Goal: Transaction & Acquisition: Register for event/course

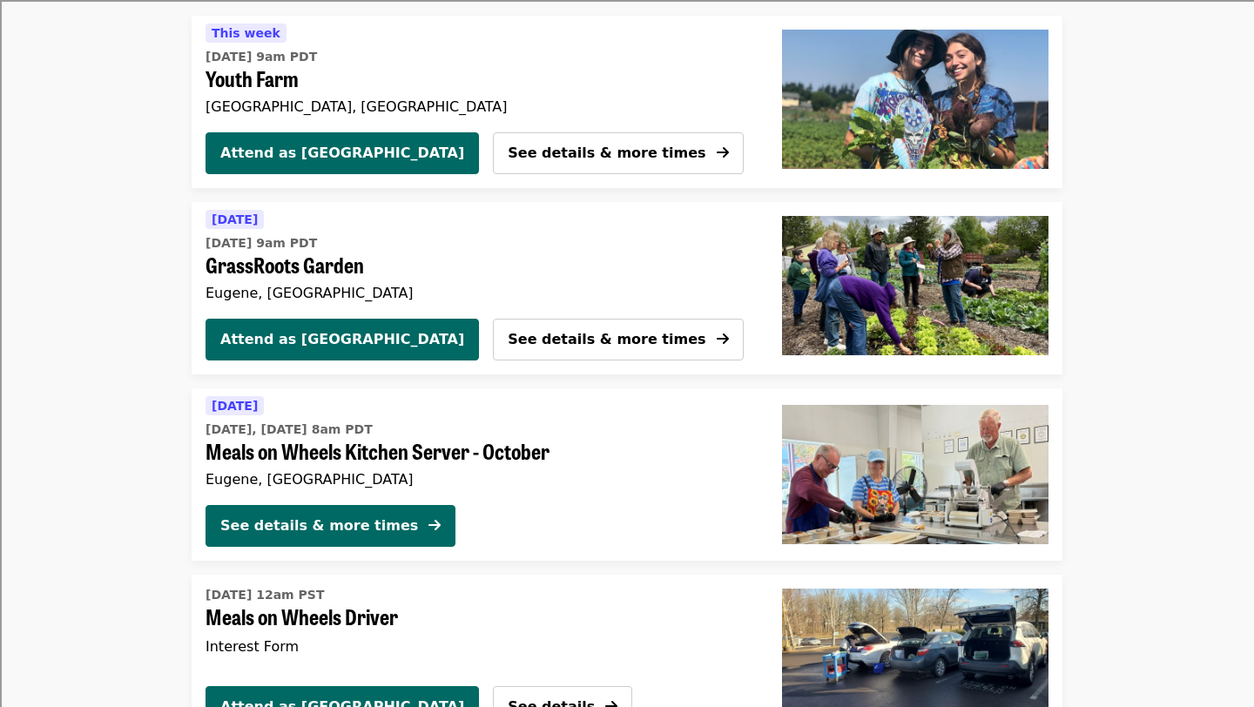
scroll to position [192, 0]
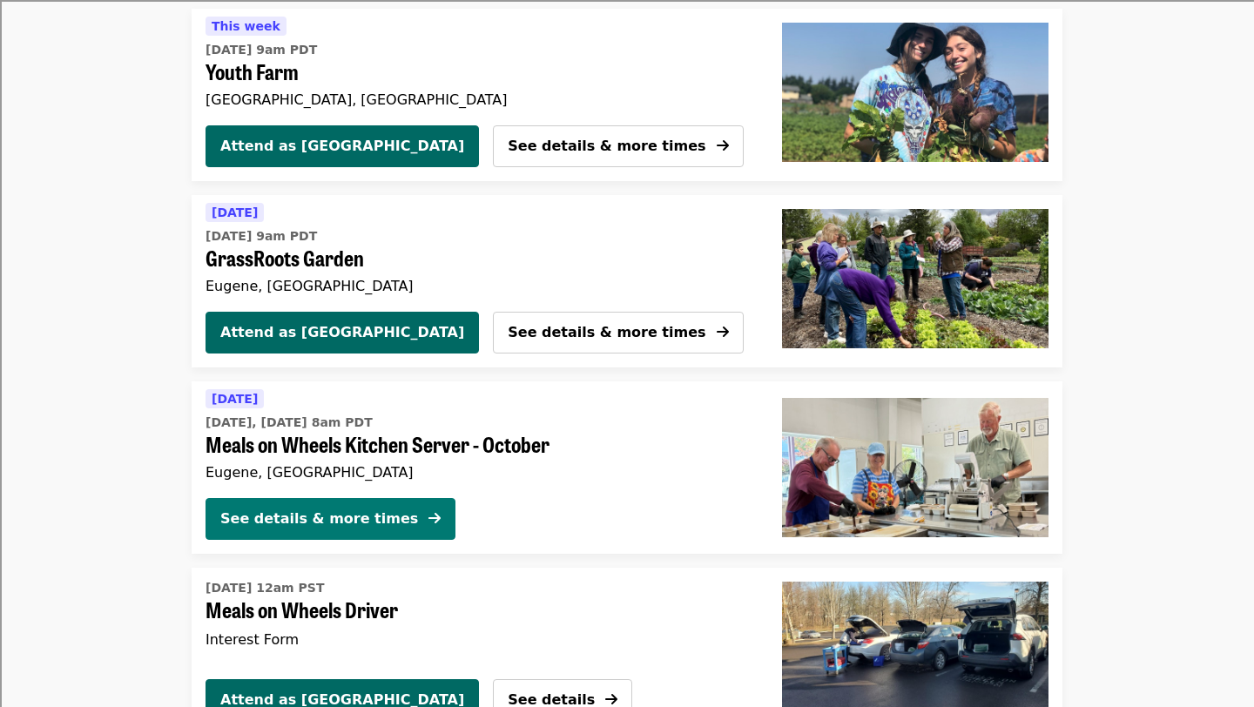
click at [382, 515] on div "See details & more times" at bounding box center [319, 519] width 198 height 21
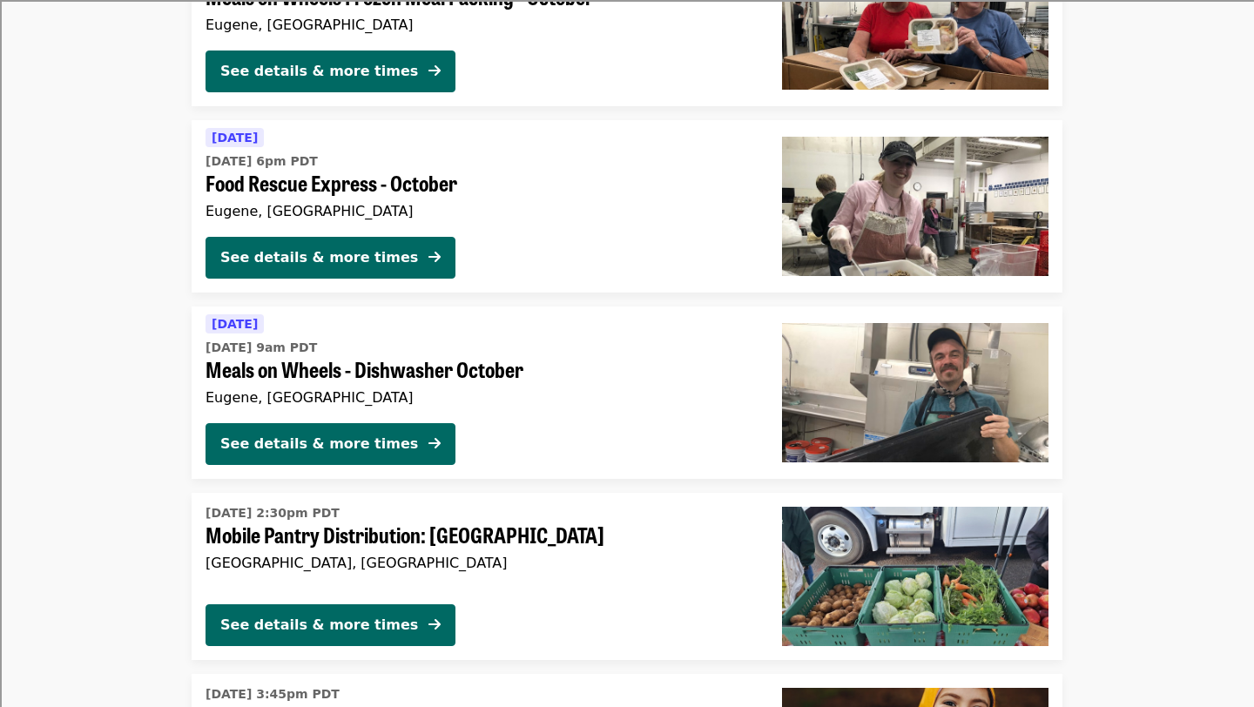
scroll to position [1752, 0]
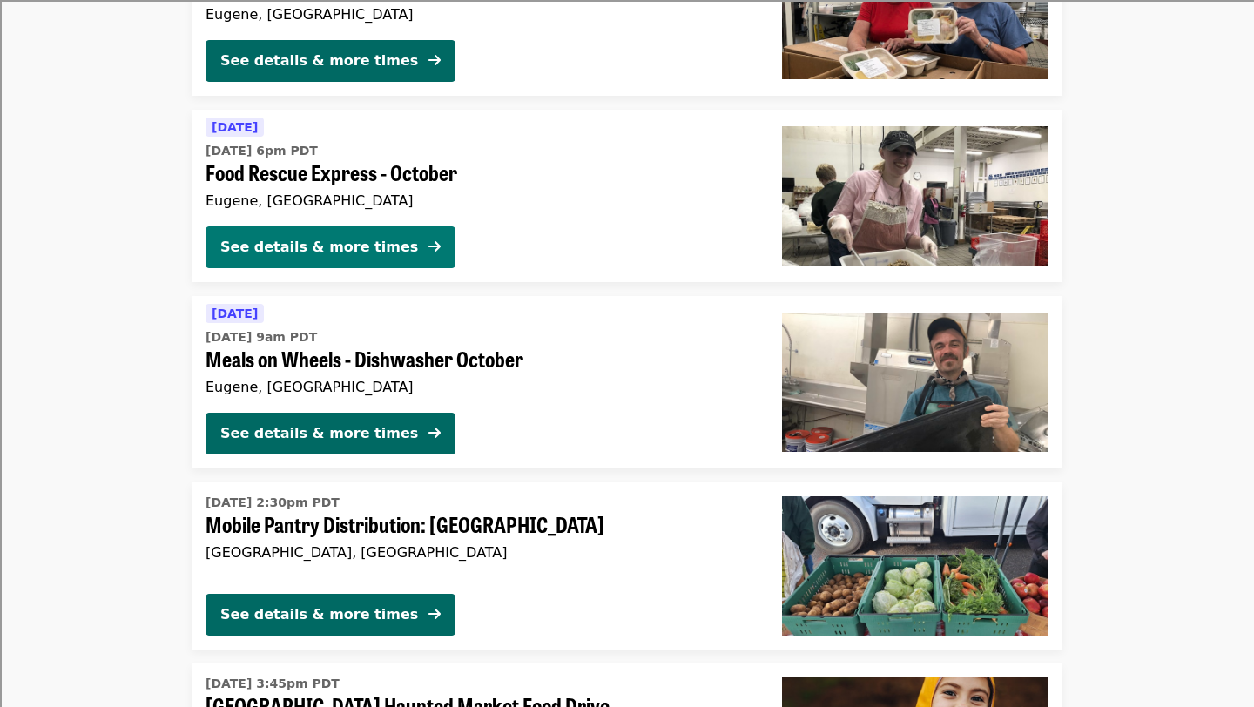
click at [410, 234] on button "See details & more times" at bounding box center [331, 247] width 250 height 42
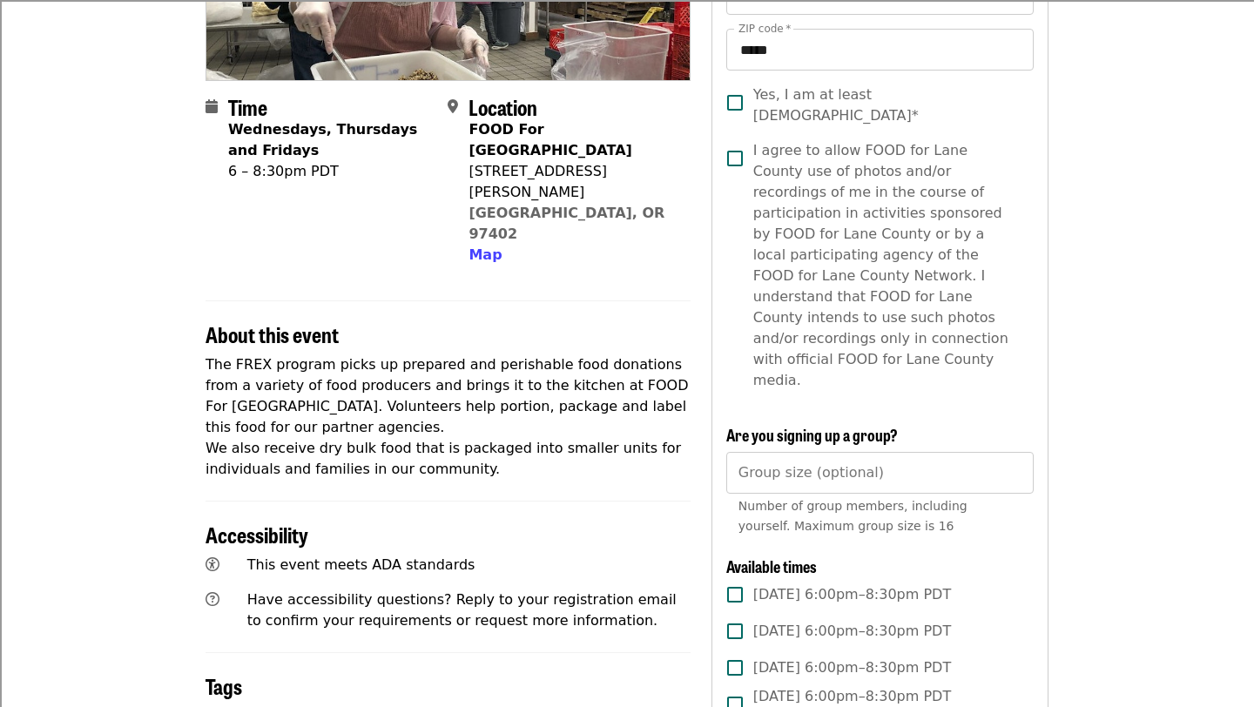
scroll to position [339, 0]
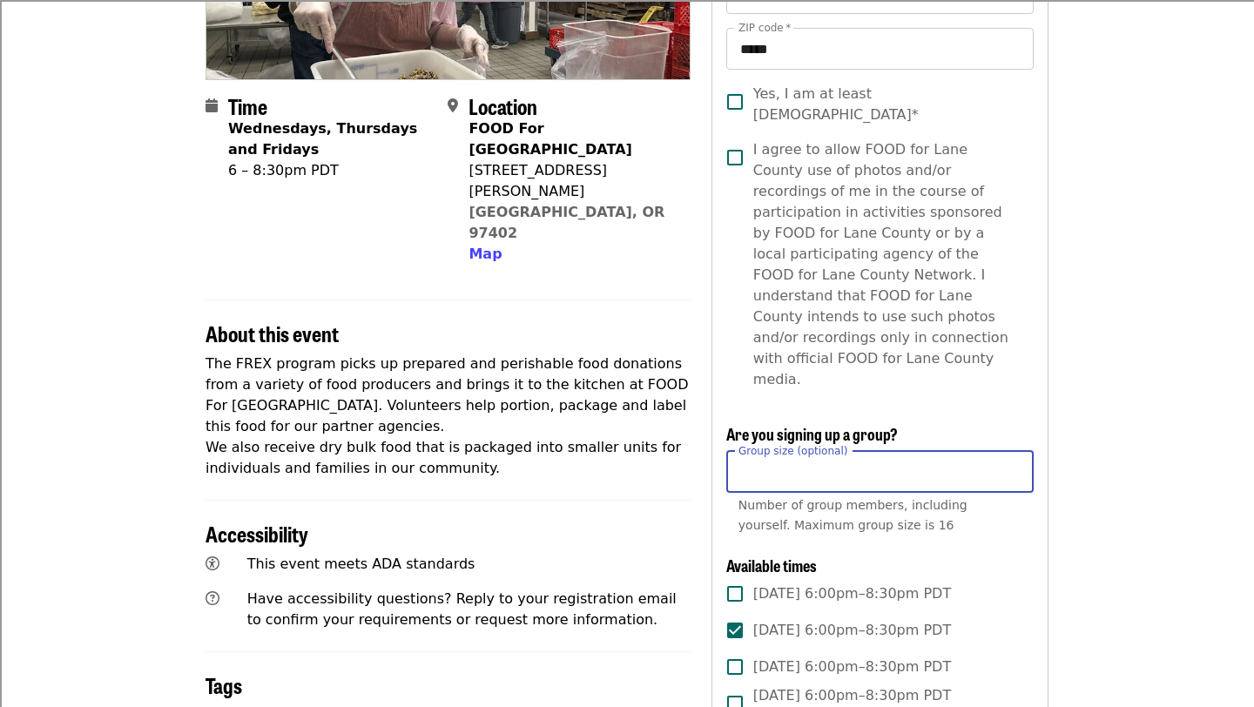
click at [866, 451] on input "Group size (optional)" at bounding box center [879, 472] width 307 height 42
type input "*"
click at [1089, 484] on article "**********" at bounding box center [627, 528] width 1254 height 1581
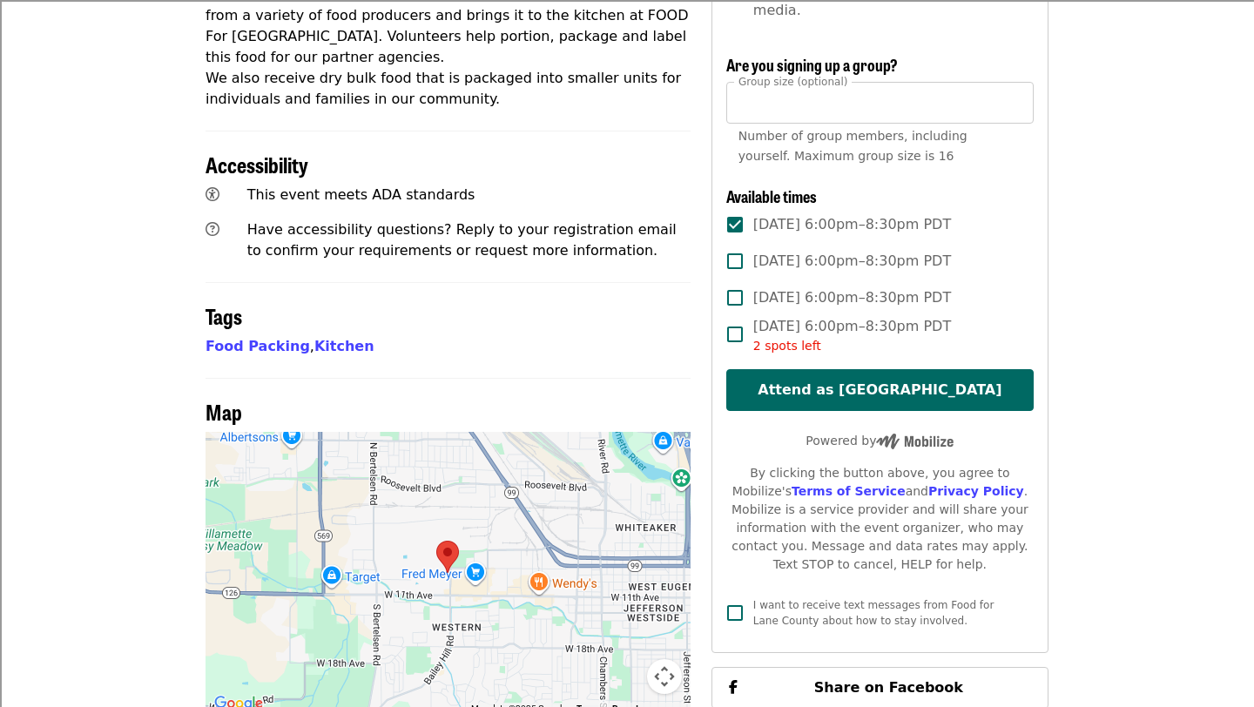
scroll to position [728, 0]
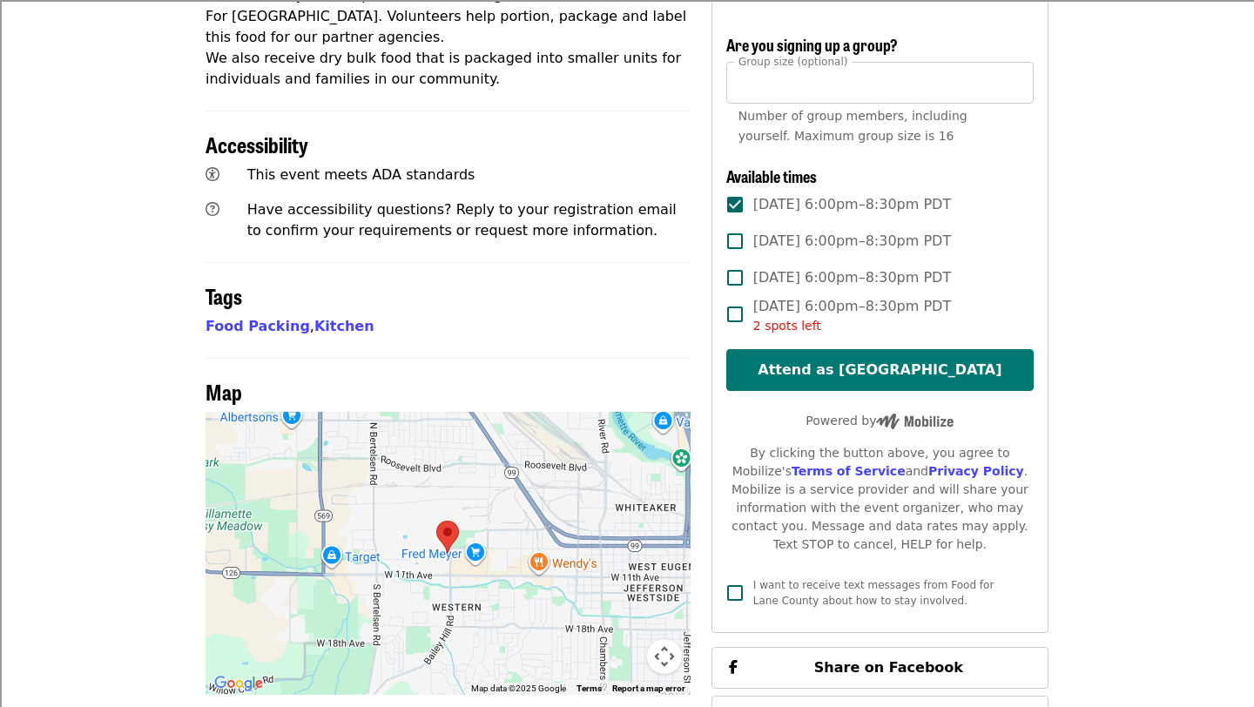
click at [847, 349] on button "Attend as [GEOGRAPHIC_DATA]" at bounding box center [879, 370] width 307 height 42
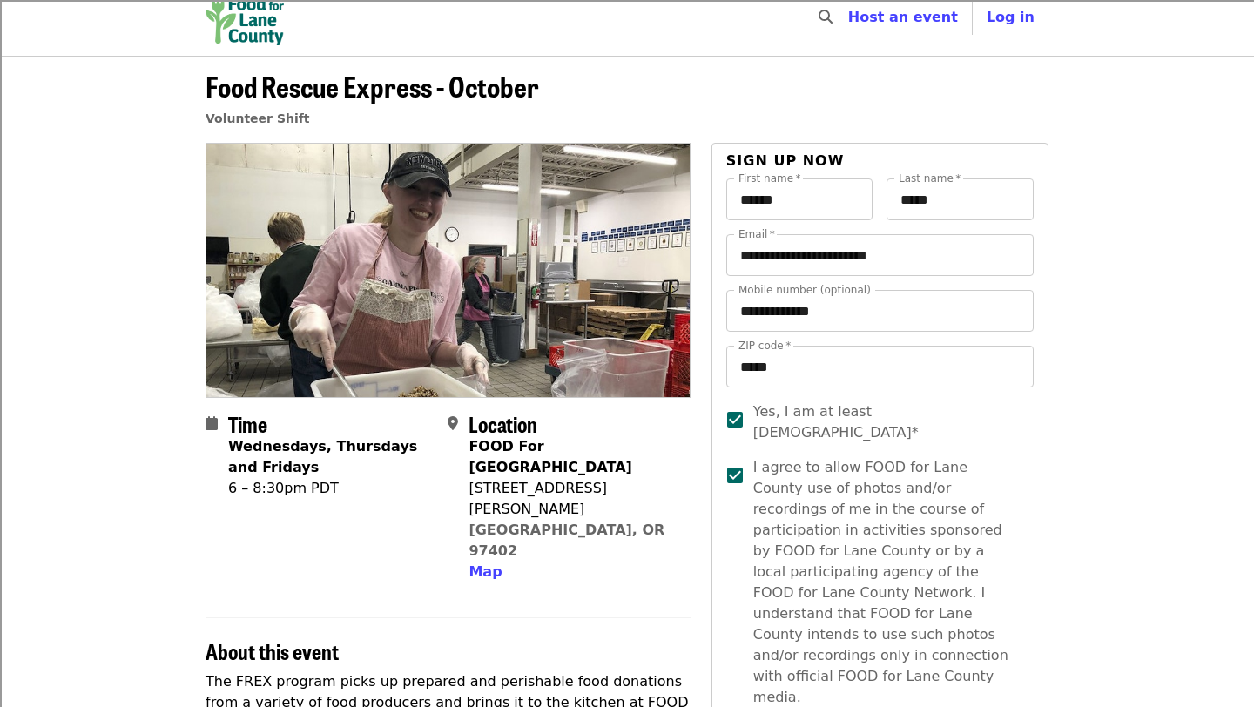
scroll to position [0, 0]
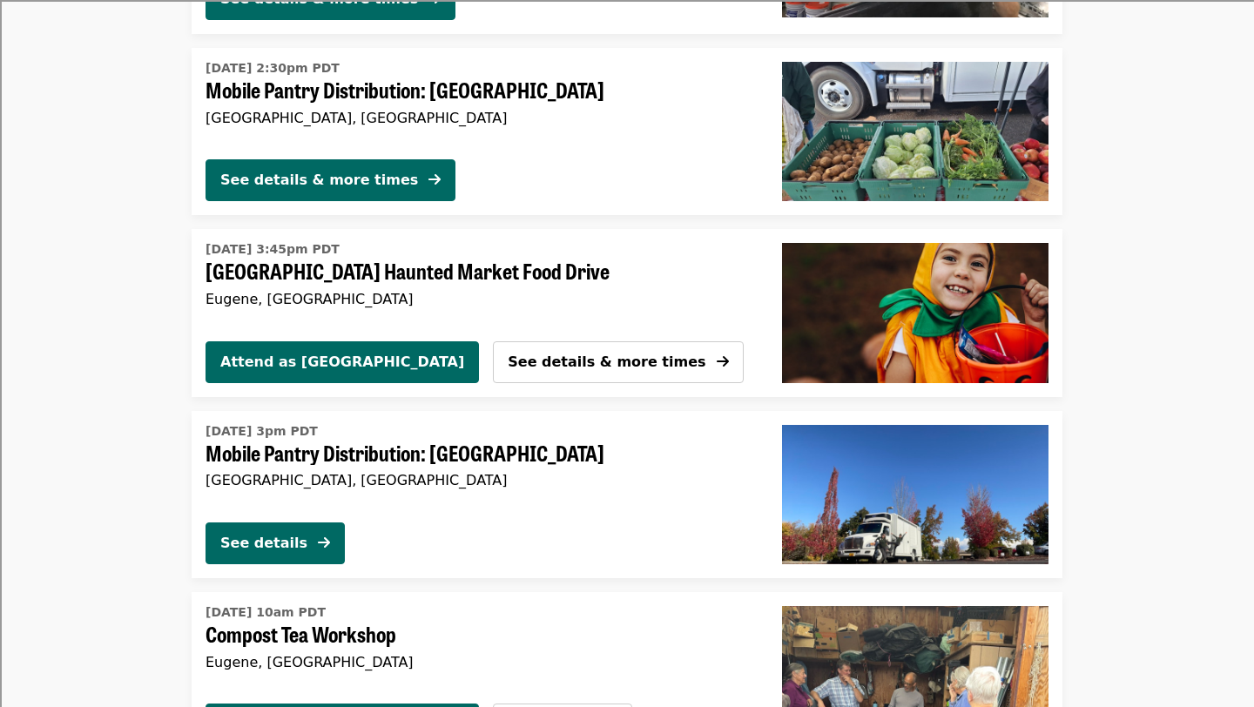
scroll to position [2189, 0]
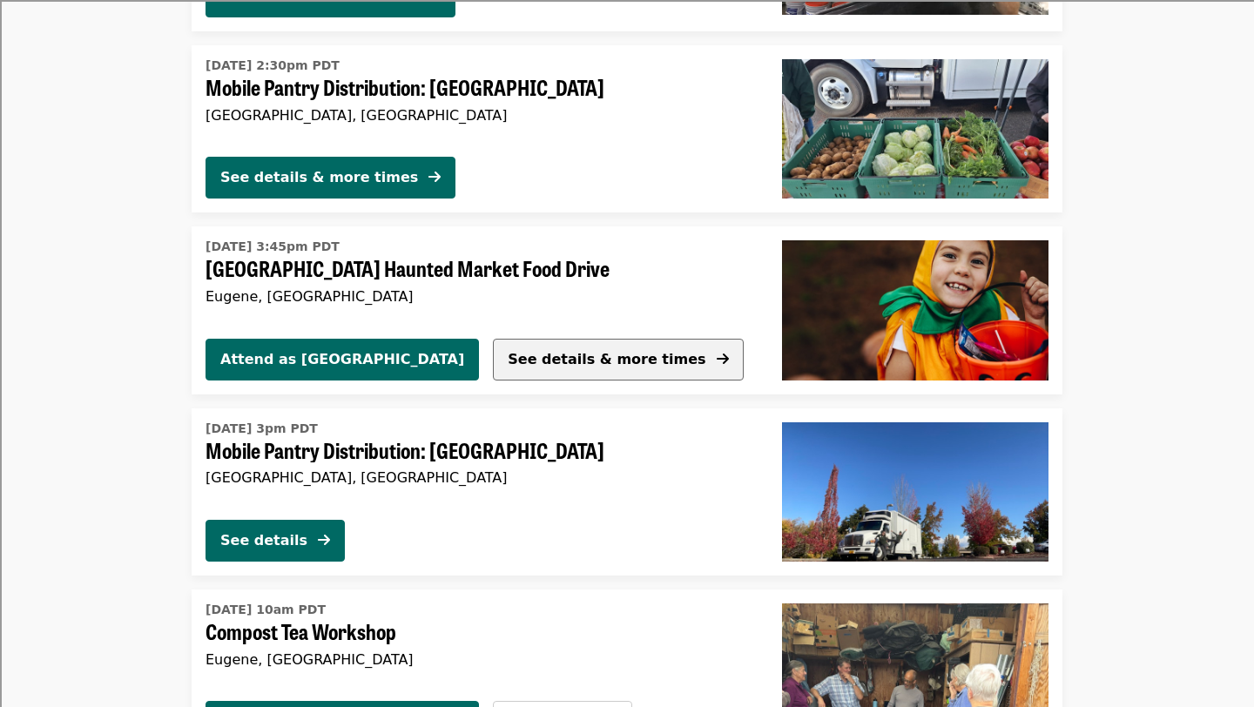
click at [508, 368] on span "See details & more times" at bounding box center [607, 359] width 198 height 21
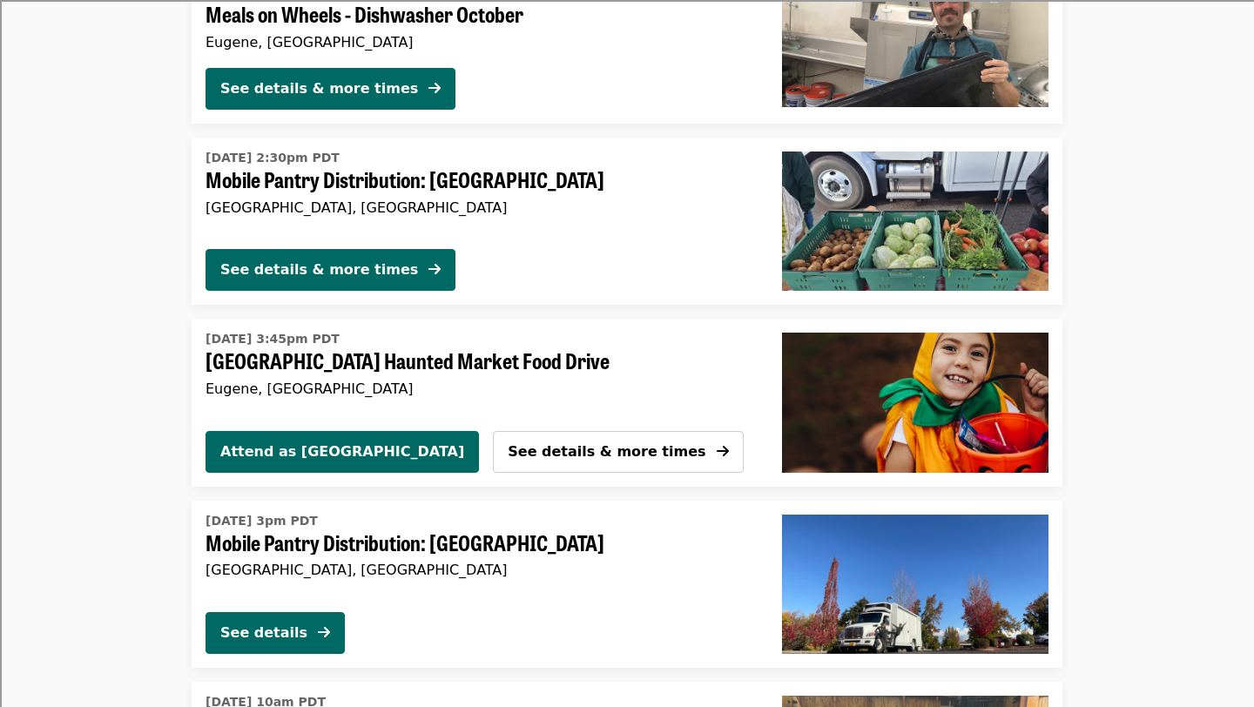
scroll to position [2101, 0]
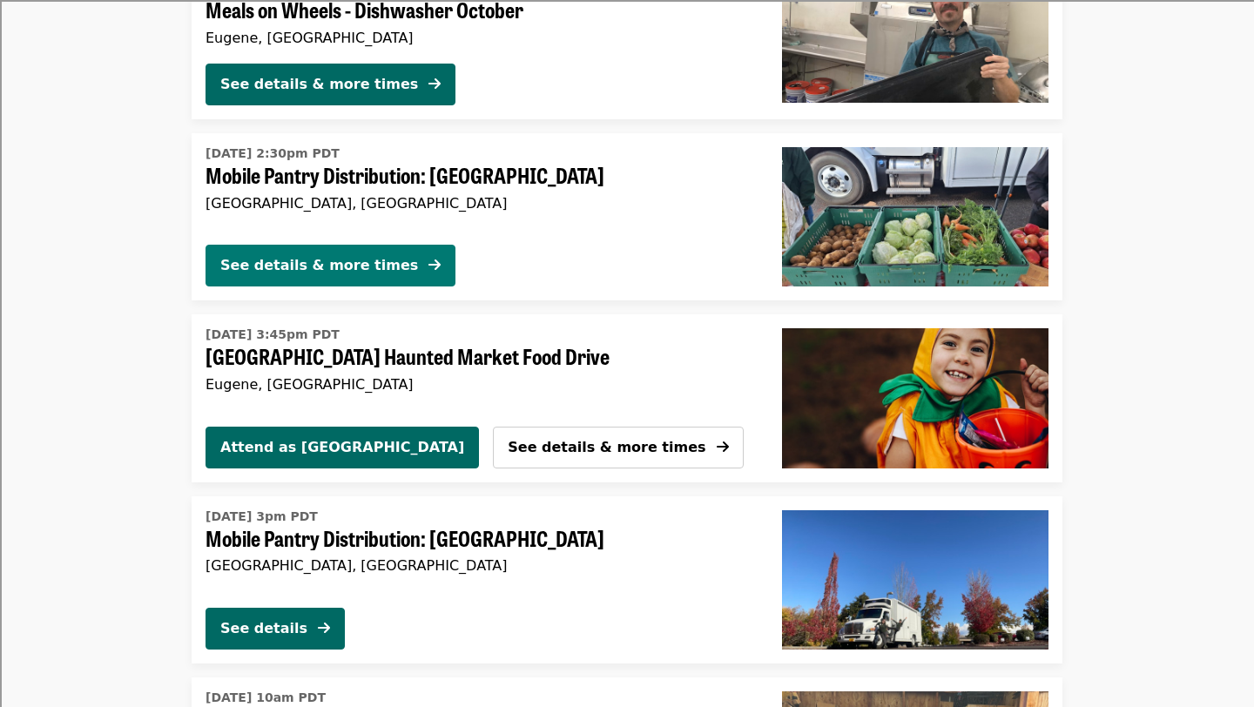
click at [415, 265] on button "See details & more times" at bounding box center [331, 266] width 250 height 42
